Goal: Information Seeking & Learning: Find specific fact

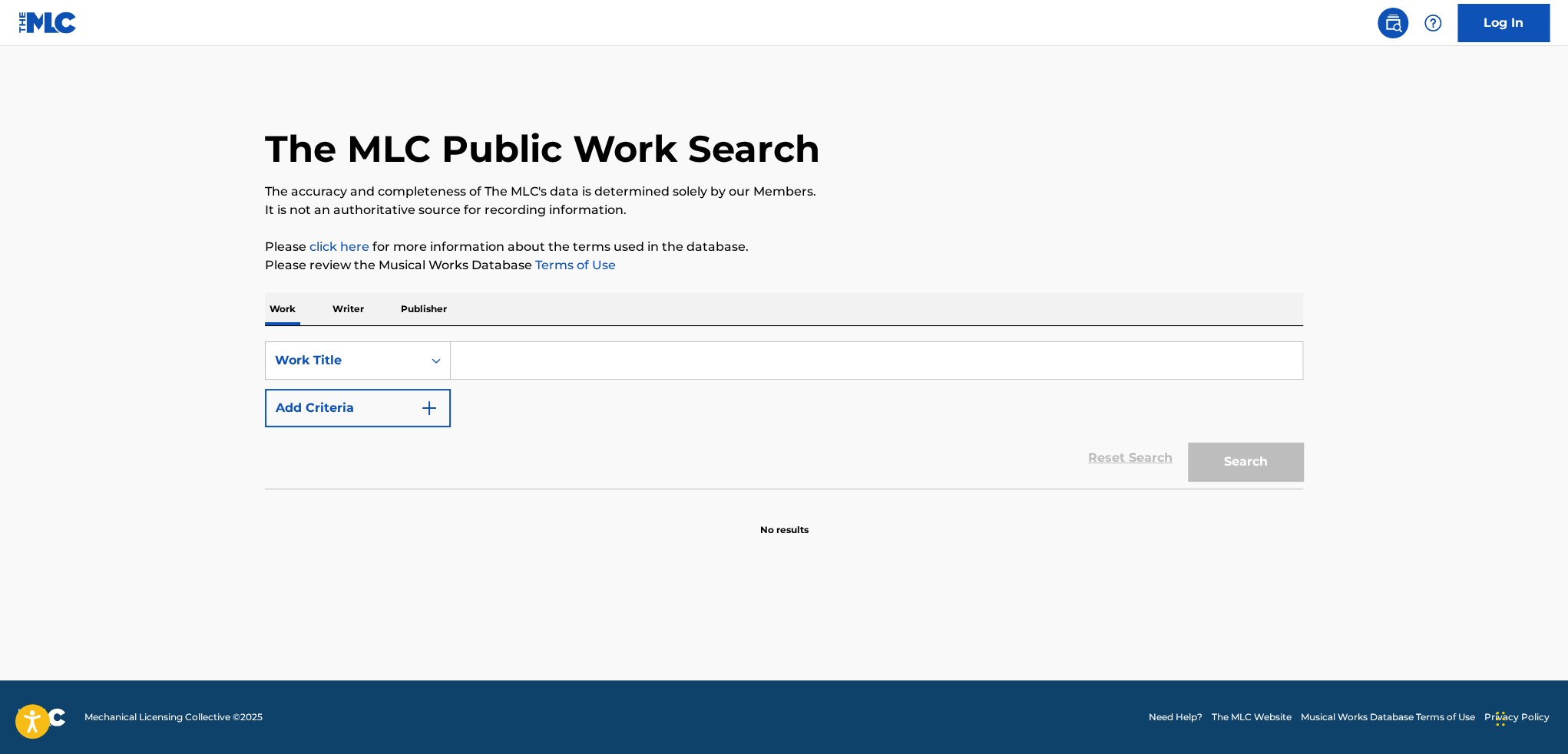
click at [436, 406] on img "Search Form" at bounding box center [429, 407] width 18 height 18
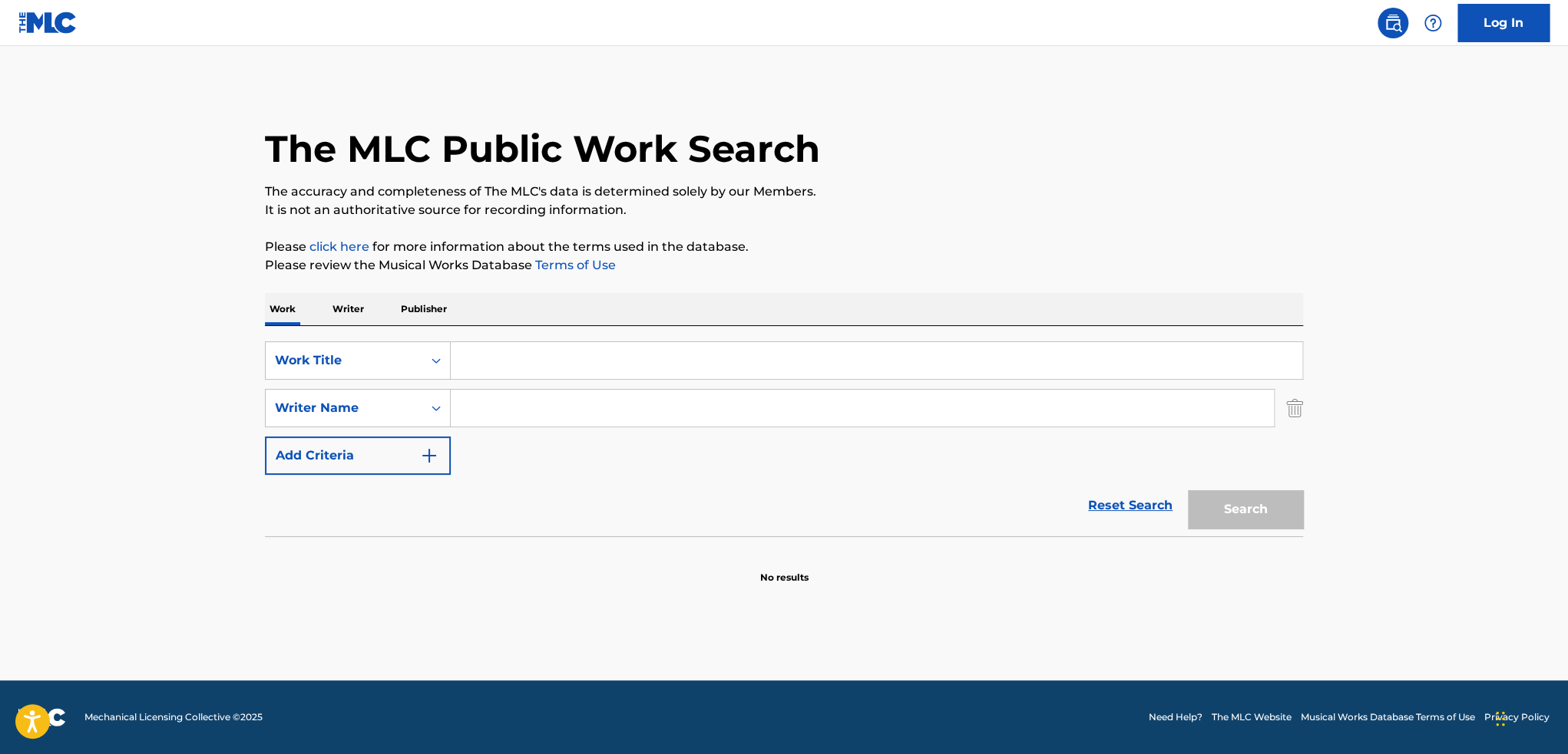
click at [513, 359] on input "Search Form" at bounding box center [876, 360] width 852 height 37
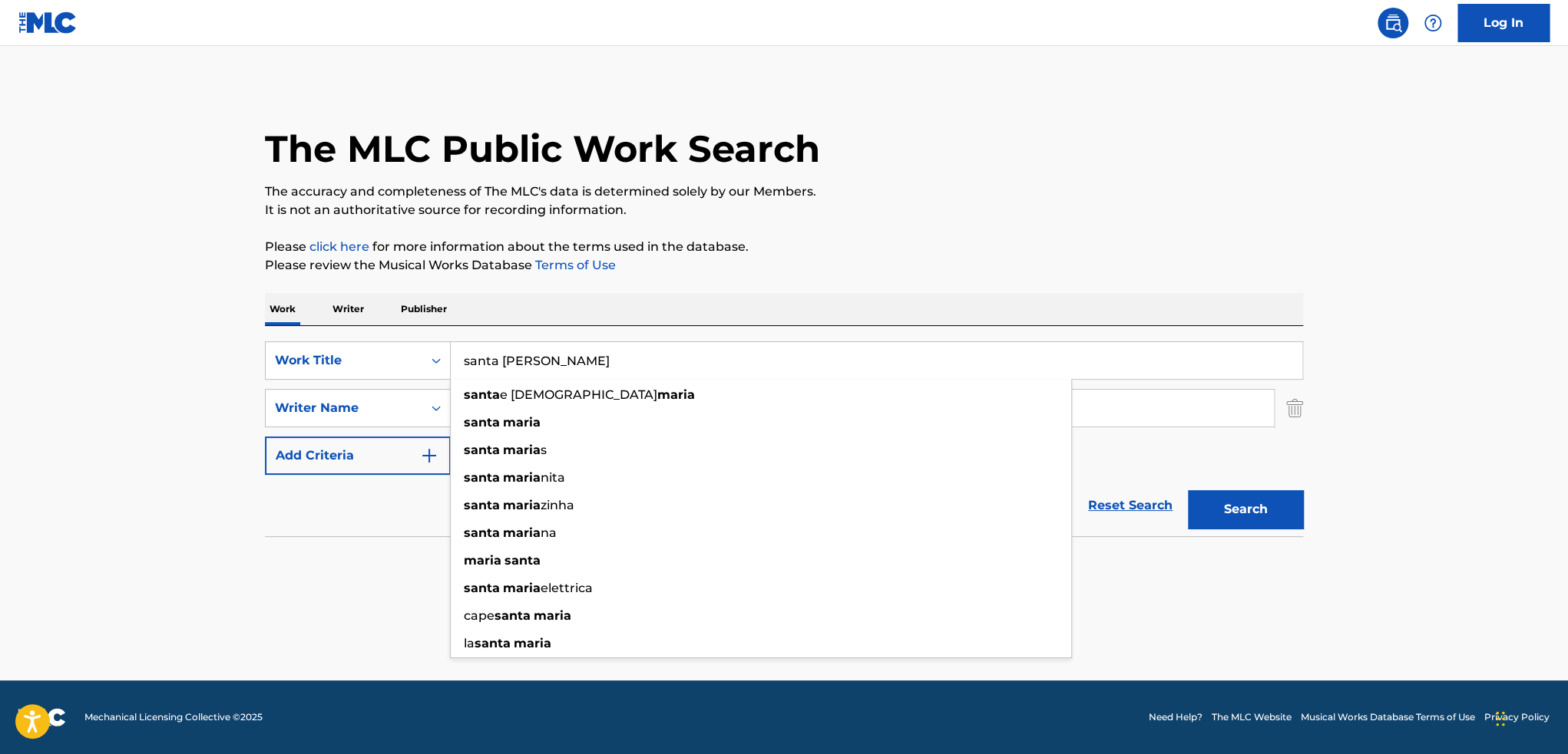
type input "santa [PERSON_NAME]"
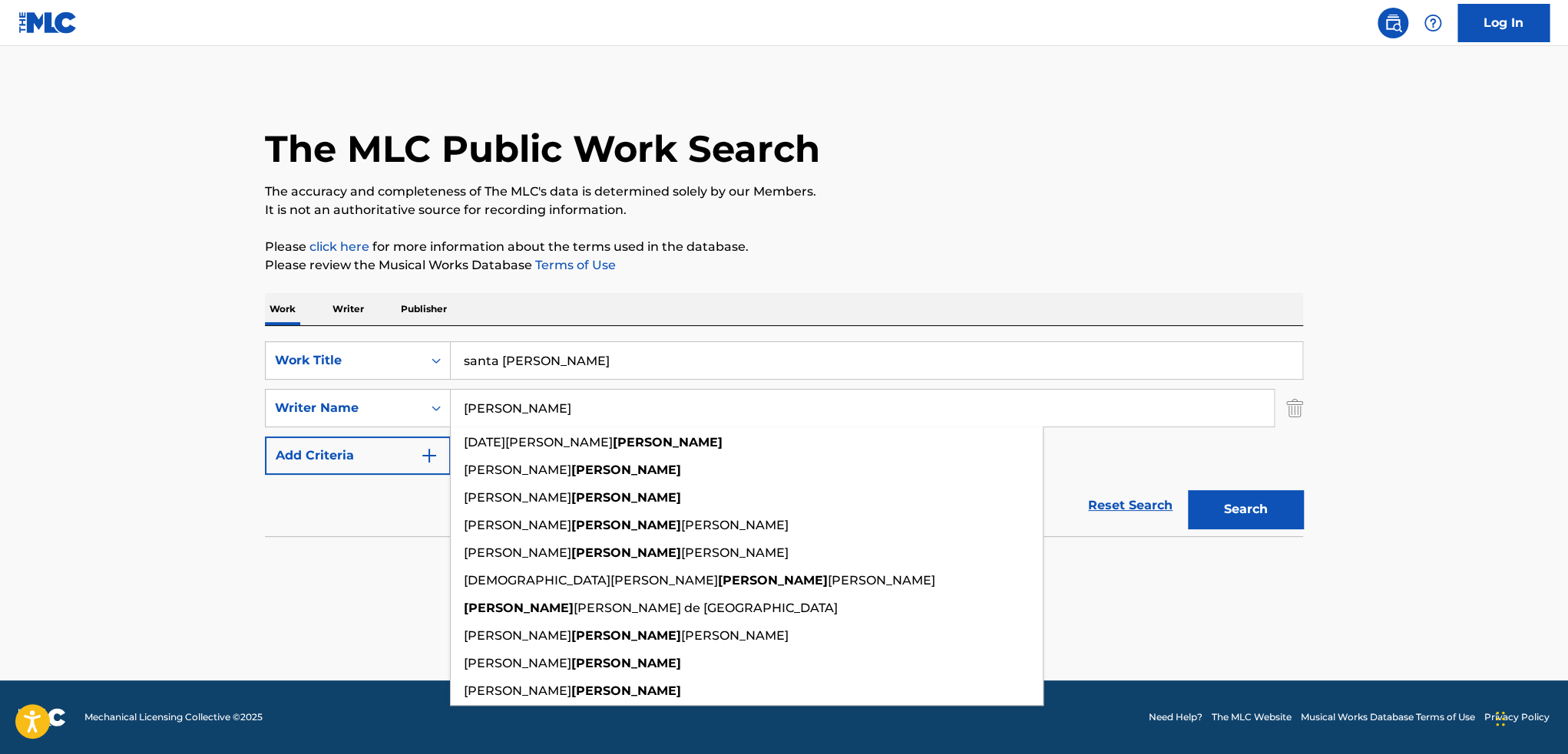
type input "[PERSON_NAME]"
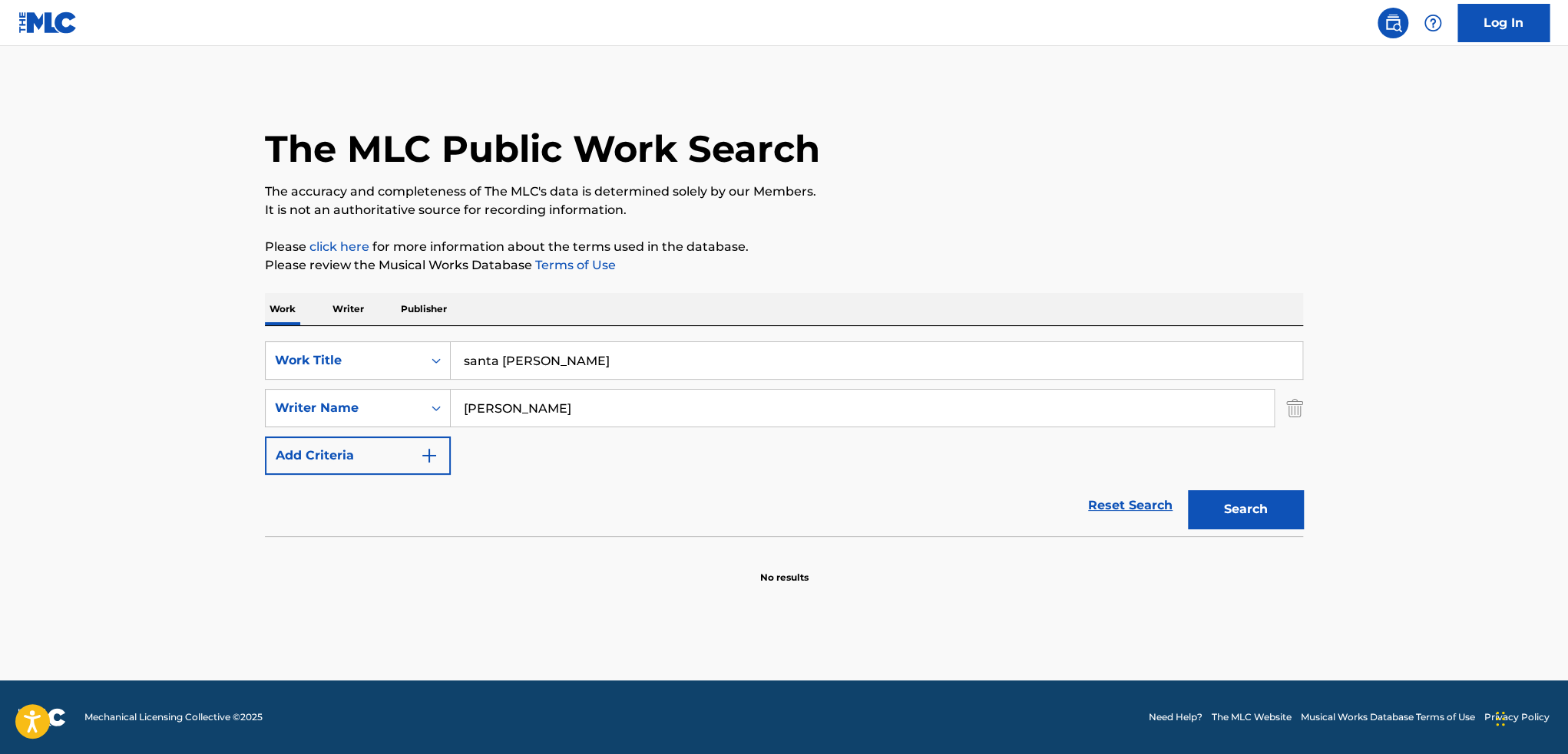
click at [265, 437] on button "Add Criteria" at bounding box center [357, 456] width 186 height 38
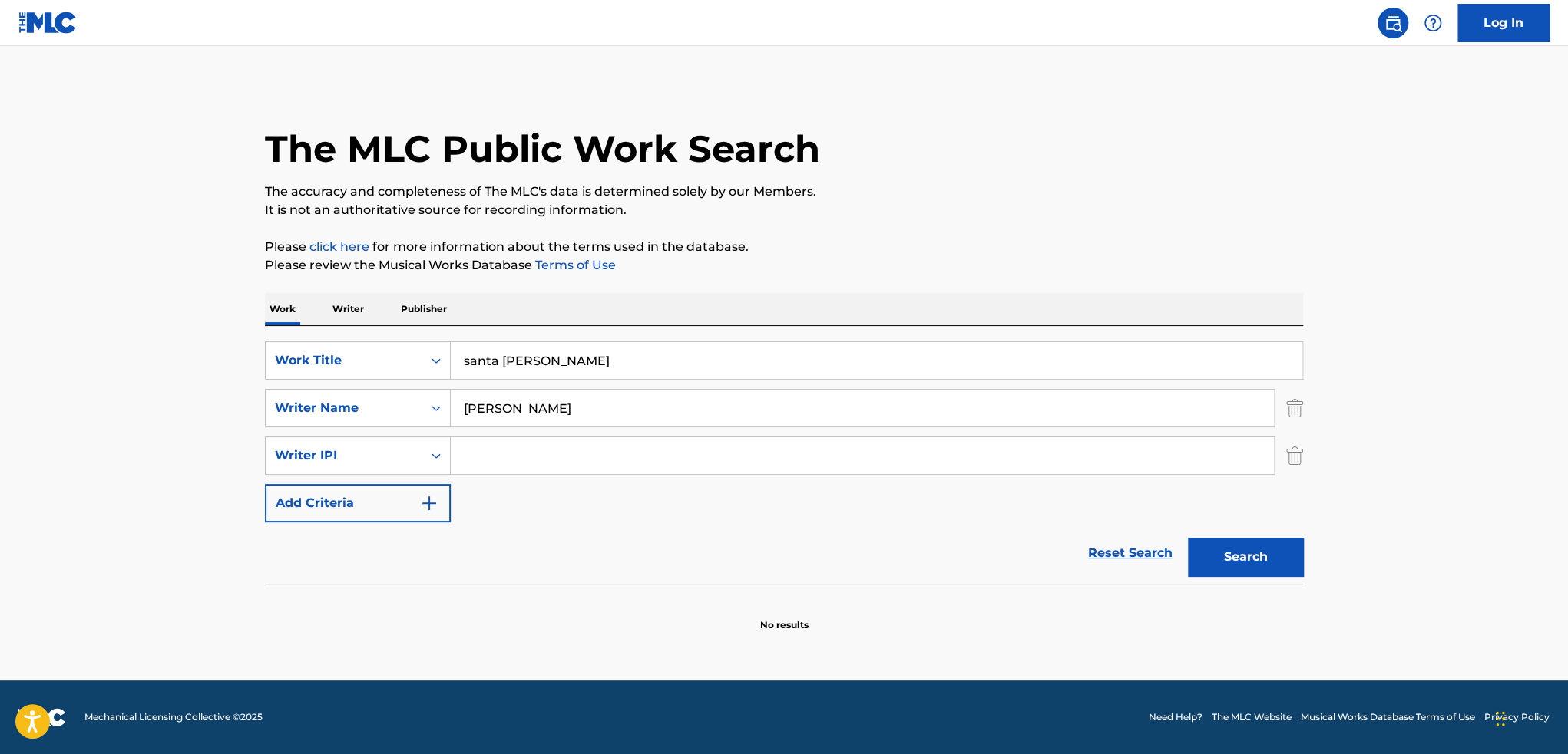
click at [1238, 558] on button "Search" at bounding box center [1245, 557] width 115 height 38
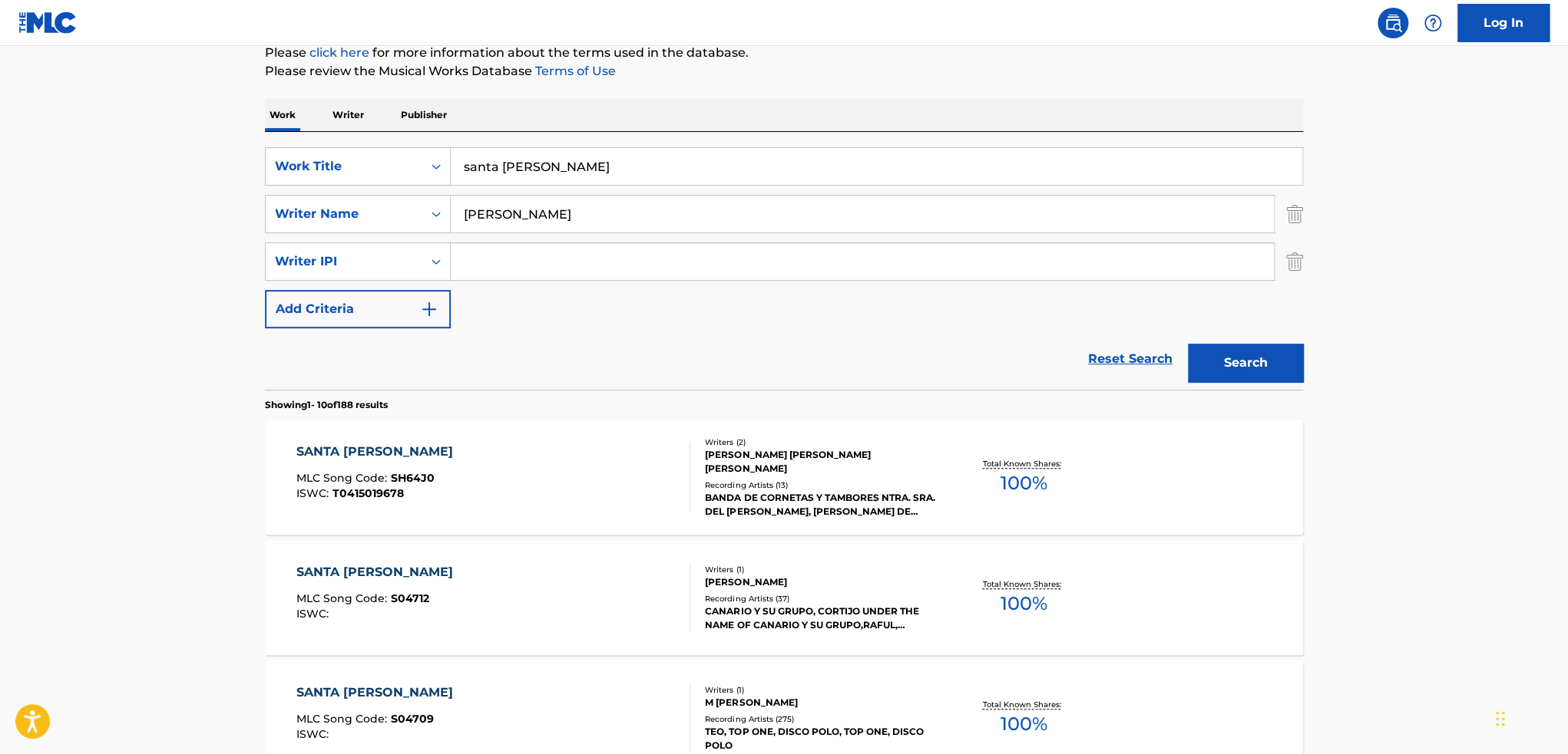
scroll to position [230, 0]
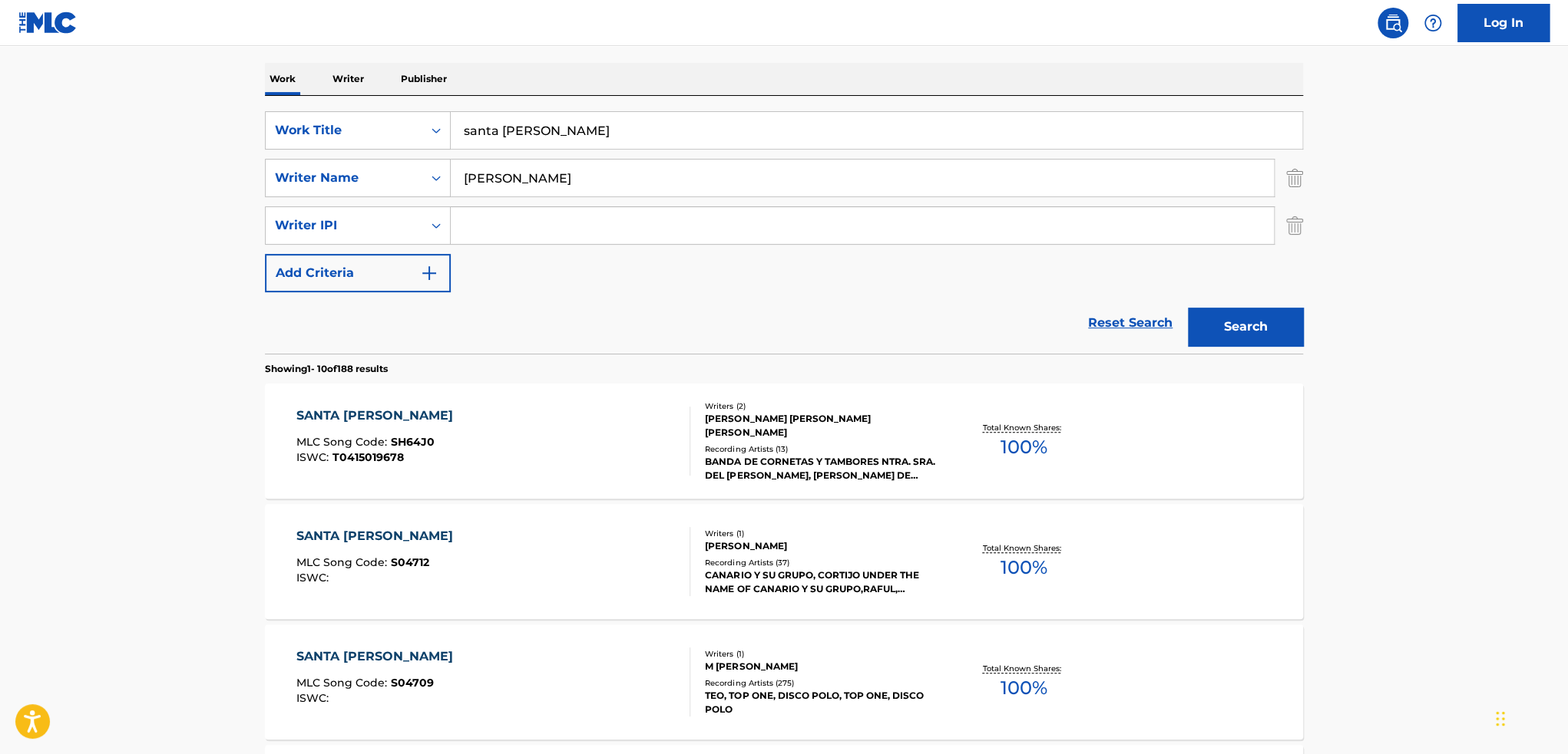
click at [595, 561] on div "SANTA [PERSON_NAME] MLC Song Code : S04712 ISWC :" at bounding box center [493, 562] width 394 height 69
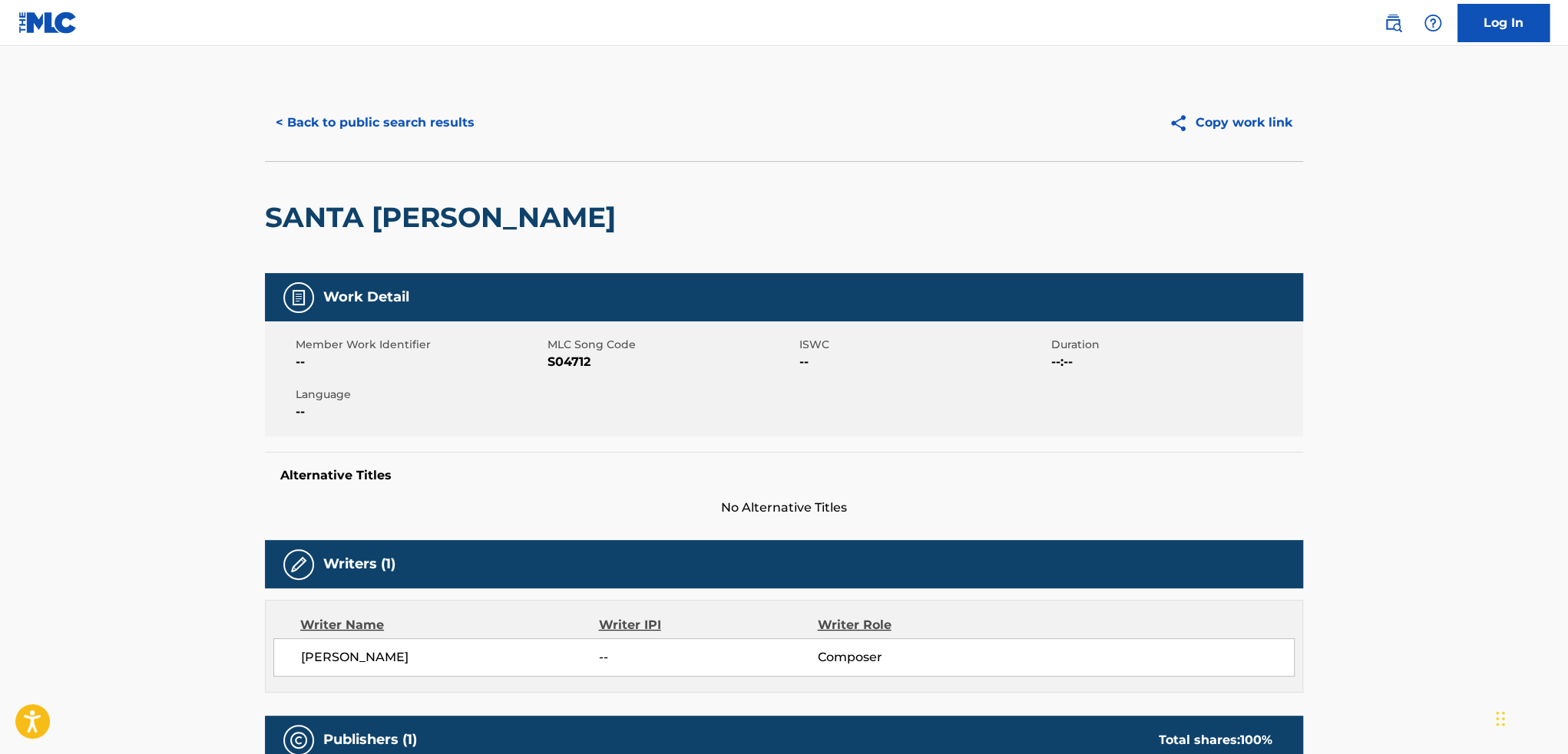
click at [413, 127] on button "< Back to public search results" at bounding box center [374, 123] width 220 height 38
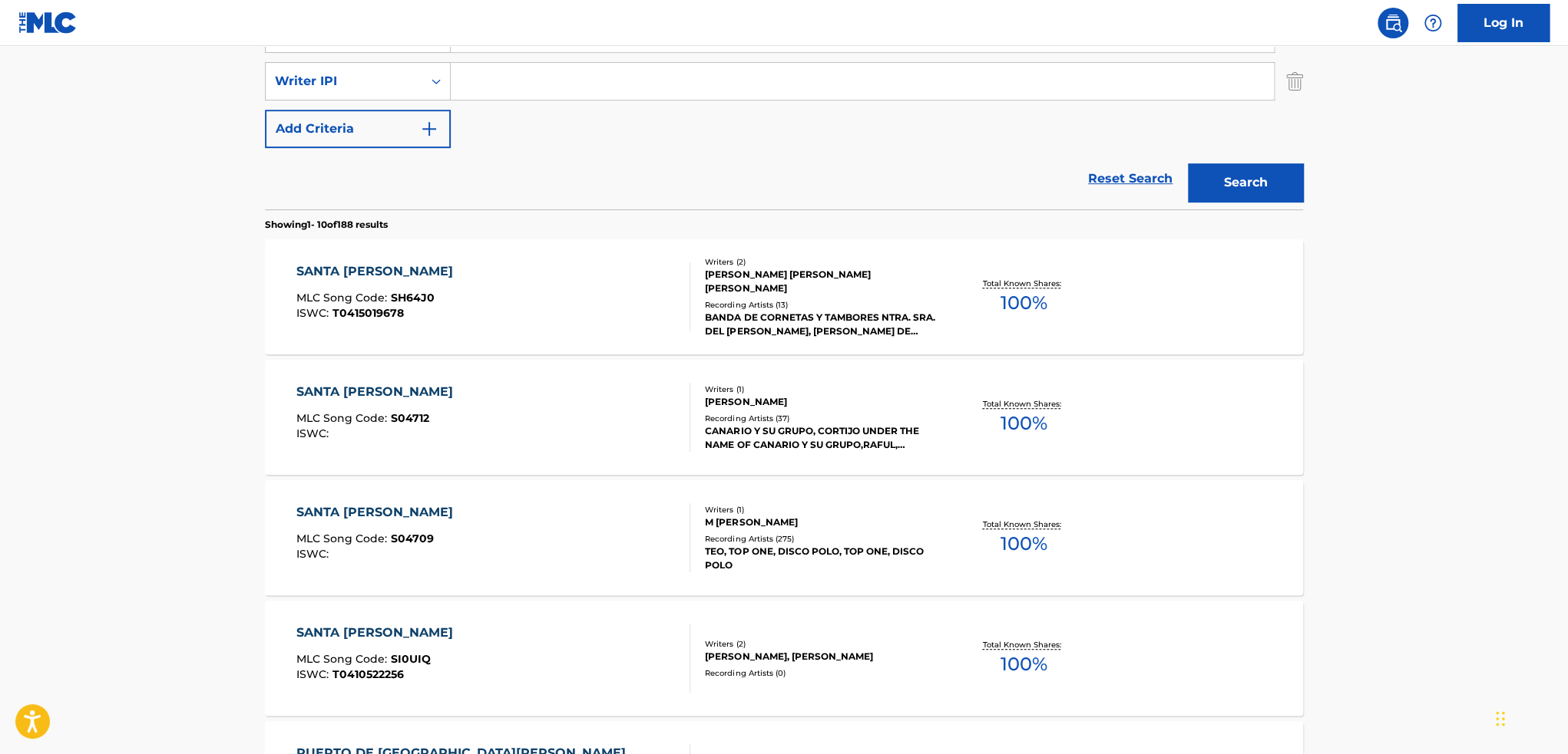
scroll to position [384, 0]
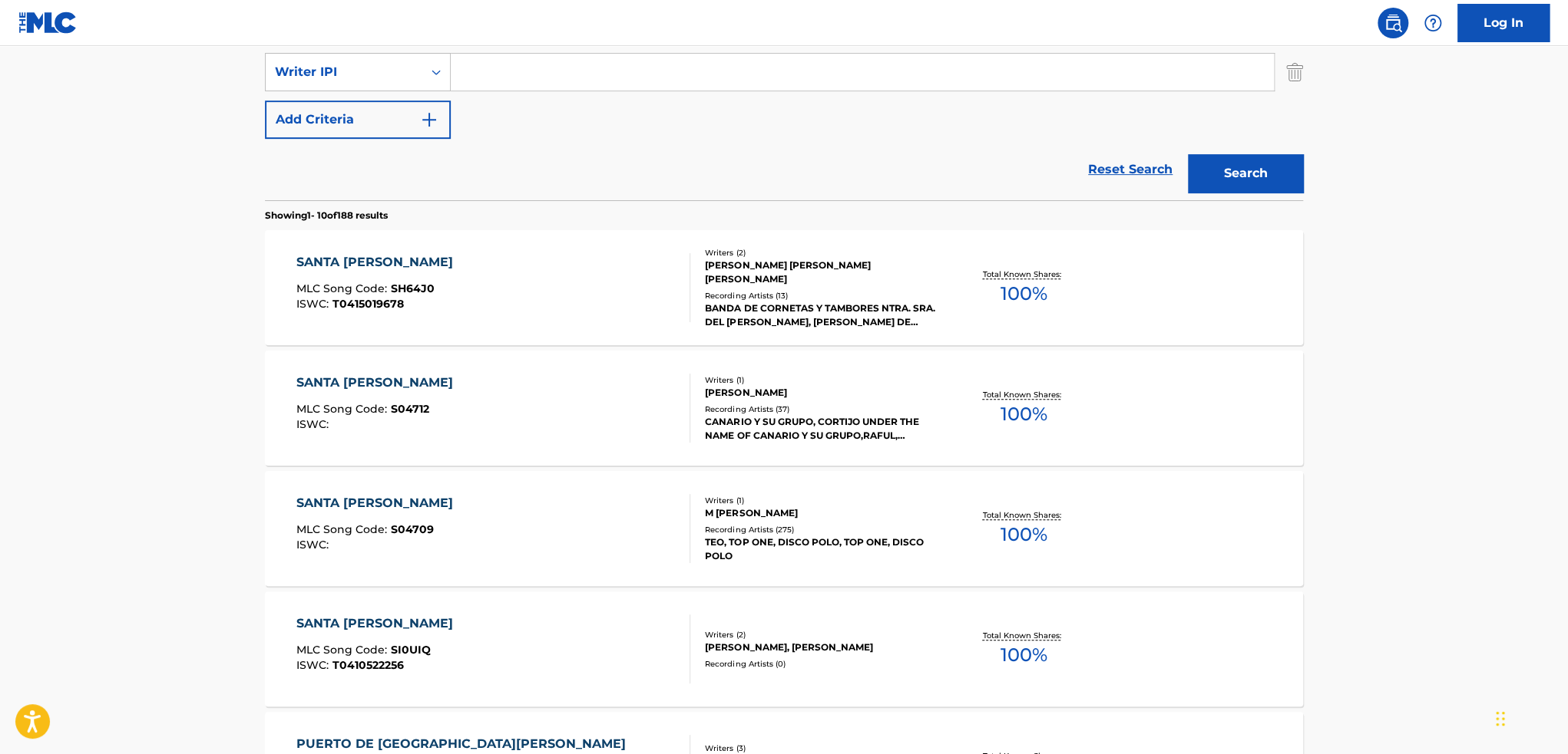
click at [576, 519] on div "SANTA [PERSON_NAME] MLC Song Code : S04709 ISWC :" at bounding box center [493, 528] width 394 height 69
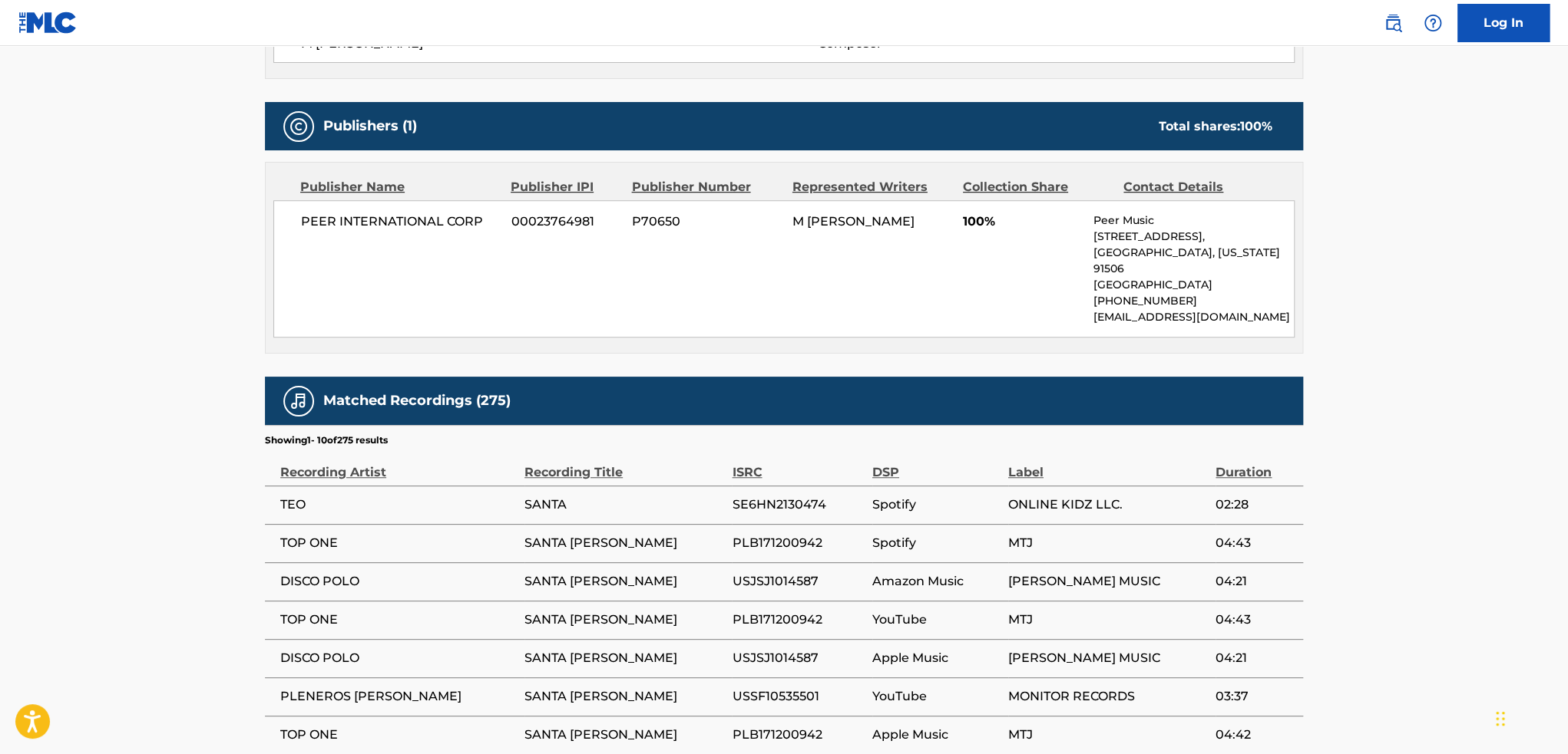
scroll to position [230, 0]
